Goal: Information Seeking & Learning: Learn about a topic

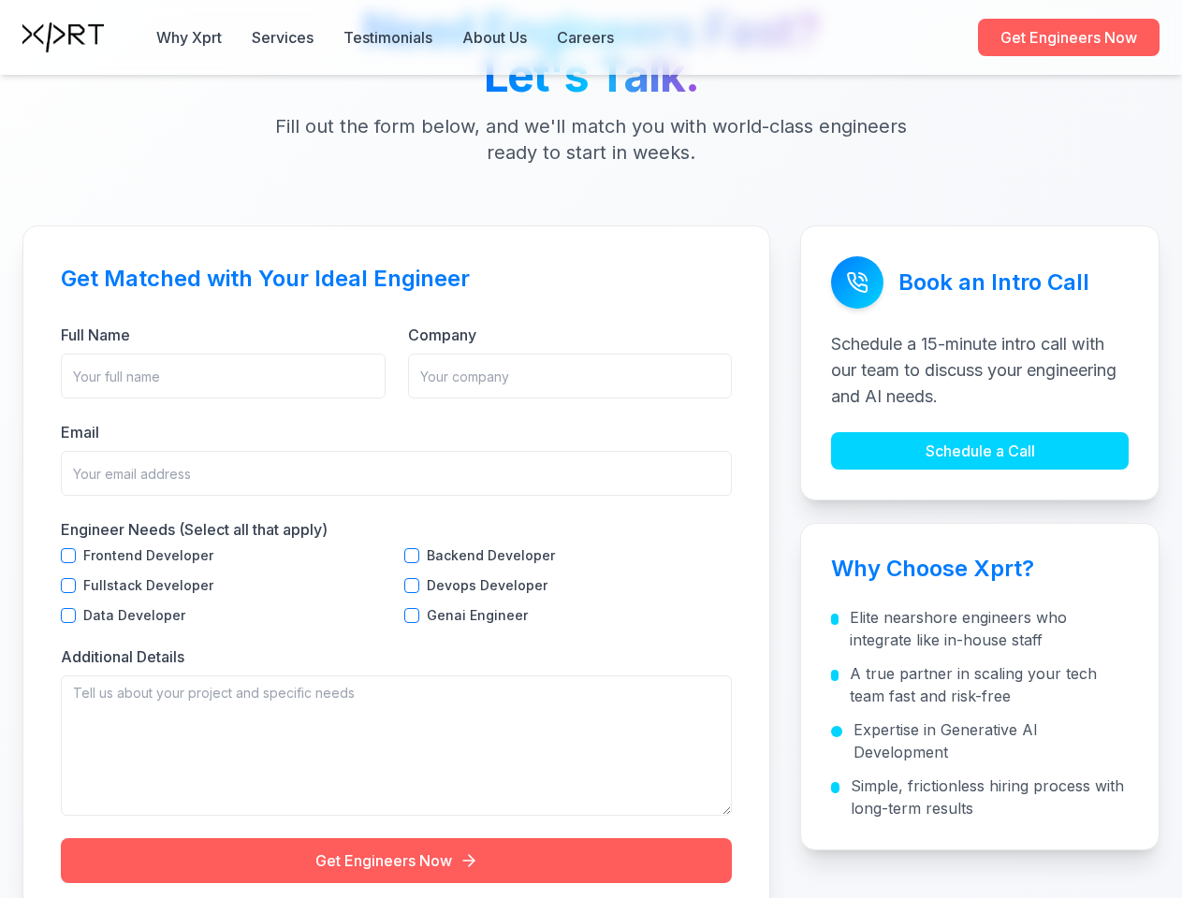
scroll to position [5746, 0]
click at [189, 37] on button "Why Xprt" at bounding box center [188, 37] width 65 height 22
click at [283, 37] on button "Services" at bounding box center [283, 37] width 62 height 22
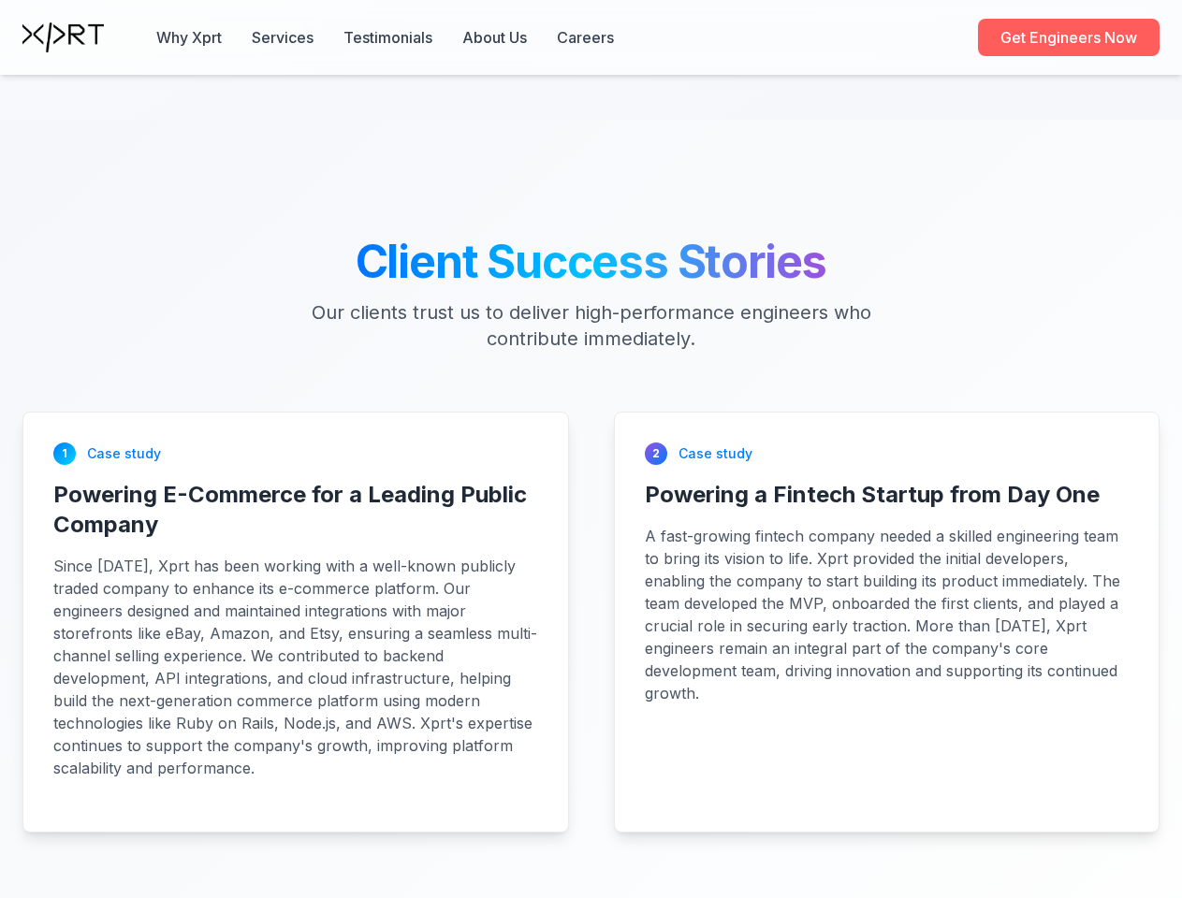
click at [388, 37] on button "Testimonials" at bounding box center [387, 37] width 89 height 22
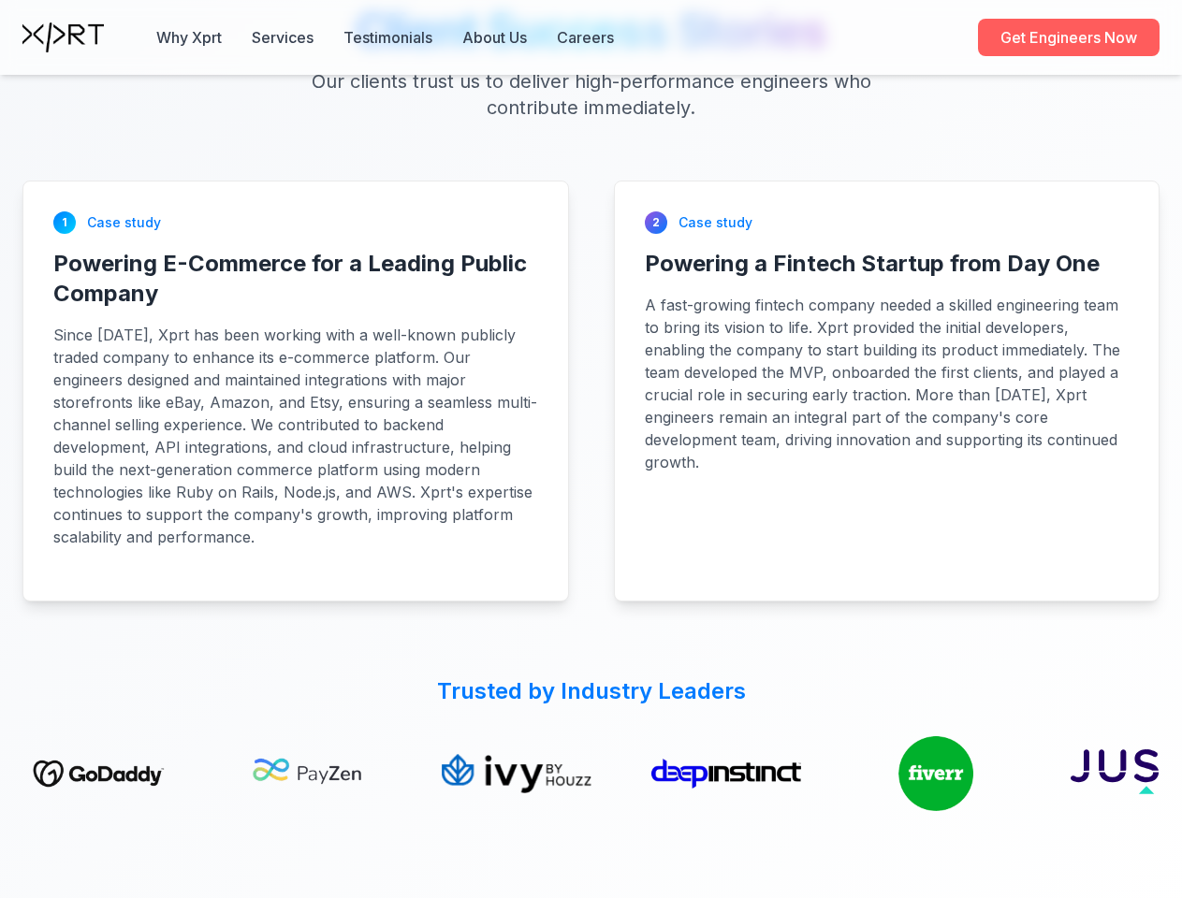
click at [412, 601] on div "1 Case study Powering E-Commerce for a Leading Public Company Since [DATE], Xpr…" at bounding box center [295, 391] width 545 height 419
click at [68, 601] on div "1 Case study Powering E-Commerce for a Leading Public Company Since [DATE], Xpr…" at bounding box center [295, 391] width 545 height 419
click at [412, 601] on div "1 Case study Powering E-Commerce for a Leading Public Company Since [DATE], Xpr…" at bounding box center [295, 391] width 545 height 419
click at [68, 727] on div "Client Success Stories Our clients trust us to deliver high-performance enginee…" at bounding box center [591, 412] width 1182 height 808
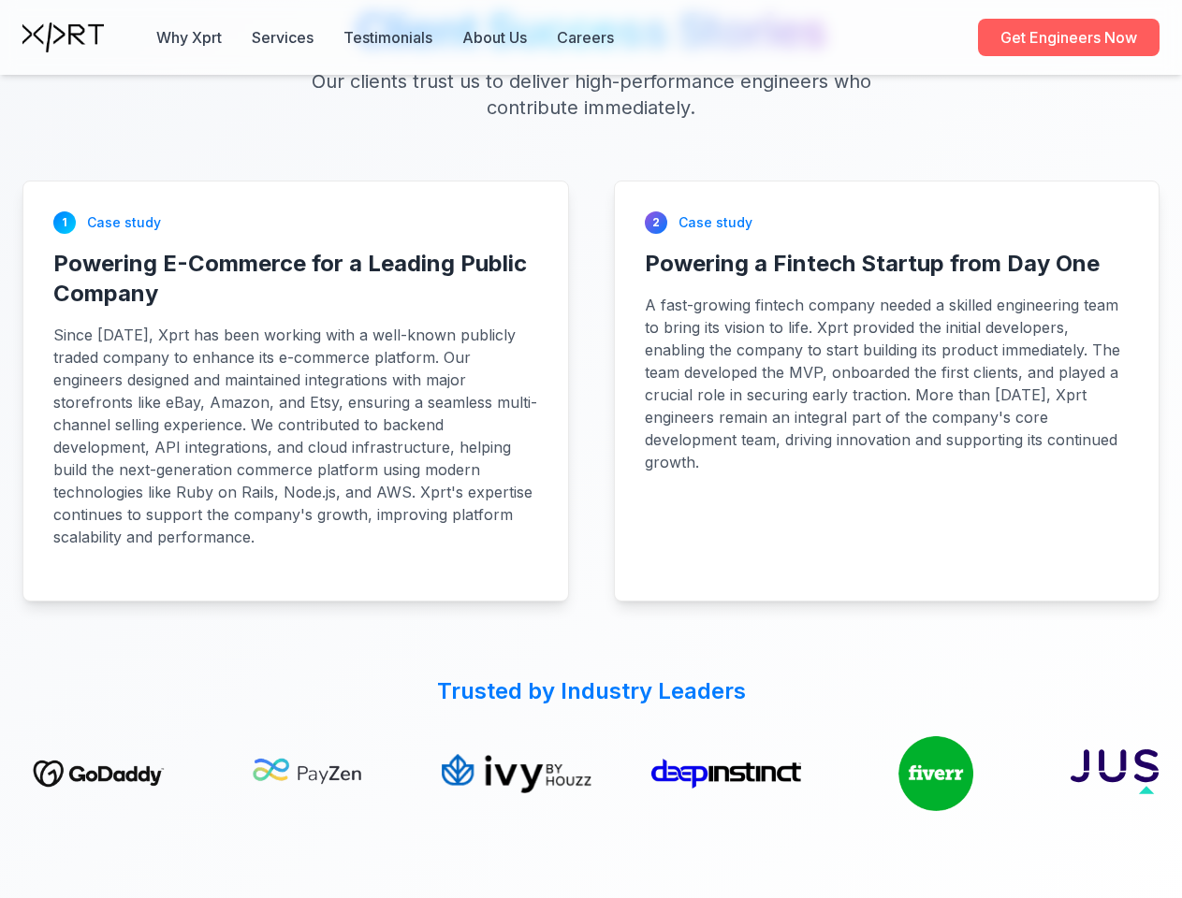
click at [412, 727] on div "Client Success Stories Our clients trust us to deliver high-performance enginee…" at bounding box center [591, 412] width 1182 height 808
